Goal: Task Accomplishment & Management: Use online tool/utility

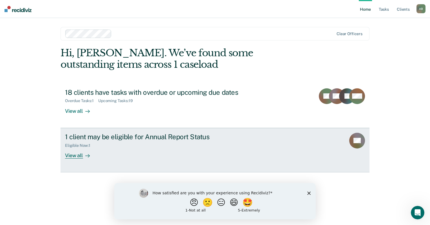
click at [74, 155] on div "View all" at bounding box center [81, 153] width 32 height 11
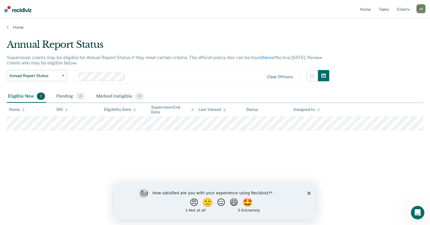
click at [306, 194] on div "How satisfied are you with your experience using Recidiviz? 😠 🙁 😑 😄 🤩 1 - Not a…" at bounding box center [215, 201] width 202 height 36
click at [310, 192] on polygon "Close survey" at bounding box center [309, 193] width 3 height 3
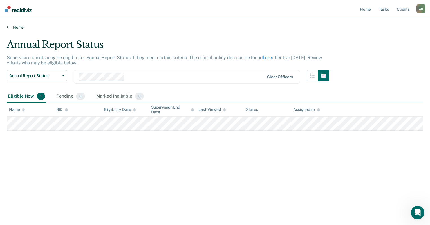
click at [13, 27] on link "Home" at bounding box center [215, 27] width 417 height 5
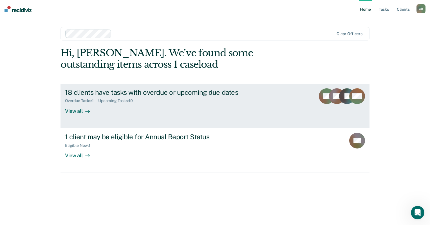
click at [96, 108] on div "View all" at bounding box center [81, 108] width 32 height 11
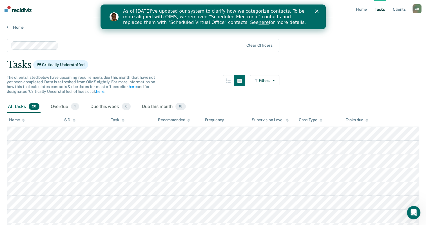
click at [315, 10] on polygon "Close" at bounding box center [316, 11] width 3 height 3
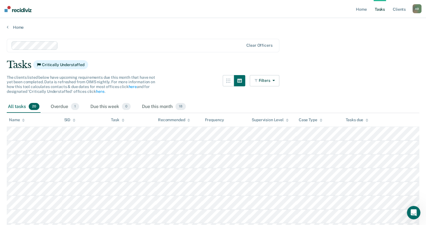
scroll to position [113, 0]
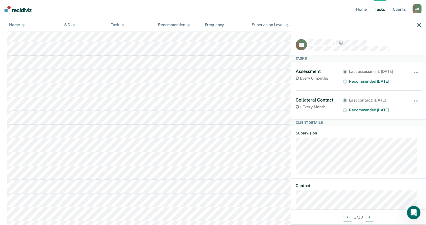
click at [412, 103] on div "Hide from tasks list for... 7 days 30 days 90 days" at bounding box center [417, 103] width 10 height 9
click at [412, 106] on button "button" at bounding box center [417, 103] width 10 height 9
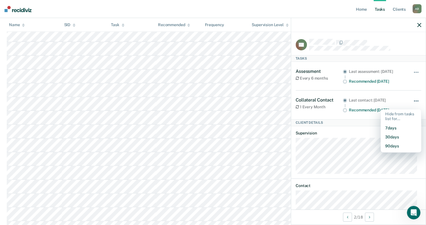
click at [412, 106] on button "button" at bounding box center [417, 103] width 10 height 9
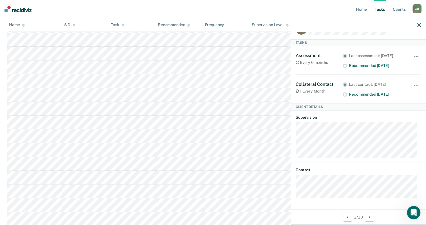
scroll to position [129, 0]
click at [417, 26] on div at bounding box center [358, 25] width 135 height 14
drag, startPoint x: 419, startPoint y: 24, endPoint x: 410, endPoint y: 26, distance: 9.3
click at [419, 23] on icon "button" at bounding box center [419, 25] width 4 height 4
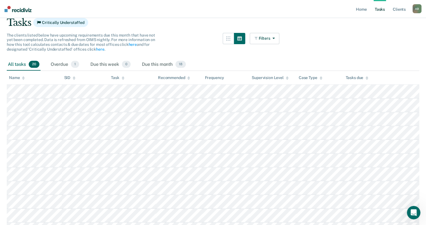
scroll to position [0, 0]
